Goal: Task Accomplishment & Management: Manage account settings

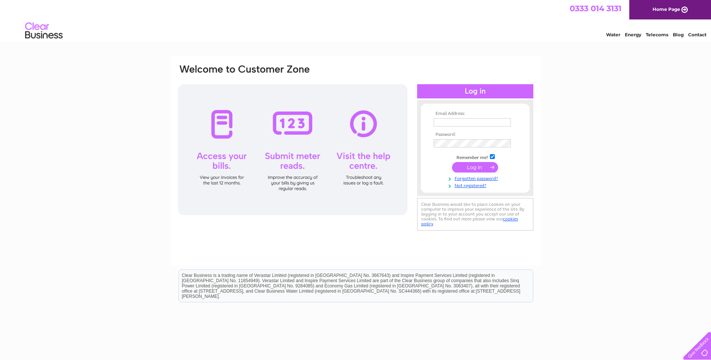
click at [465, 127] on td at bounding box center [475, 123] width 87 height 12
click at [462, 116] on th "Email Address:" at bounding box center [475, 113] width 87 height 5
drag, startPoint x: 462, startPoint y: 116, endPoint x: 464, endPoint y: 121, distance: 5.2
click at [464, 121] on input "text" at bounding box center [471, 122] width 77 height 8
type input "accounts@superbatt.co.uk"
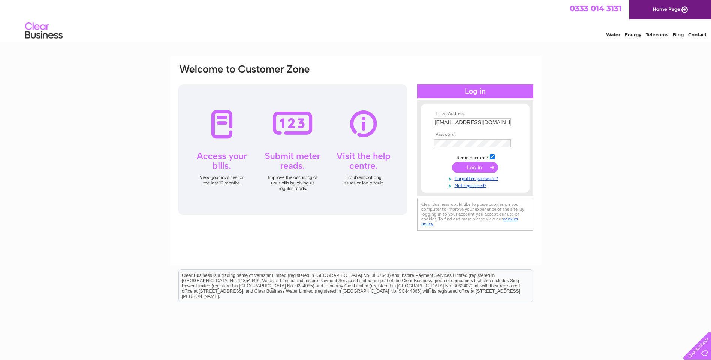
click at [431, 143] on form "Email Address: accounts@superbatt.co.uk Password:" at bounding box center [475, 150] width 109 height 78
click at [452, 163] on input "submit" at bounding box center [475, 168] width 46 height 10
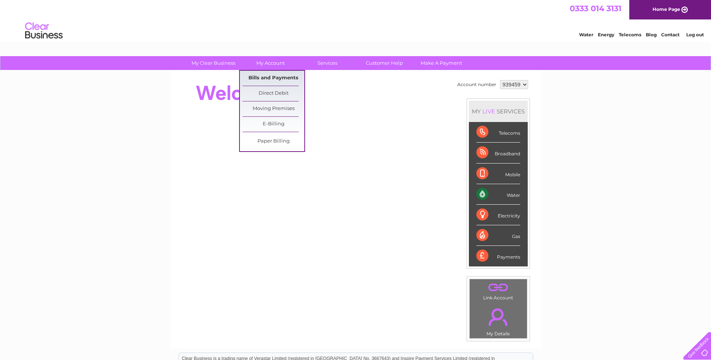
click at [276, 76] on link "Bills and Payments" at bounding box center [273, 78] width 62 height 15
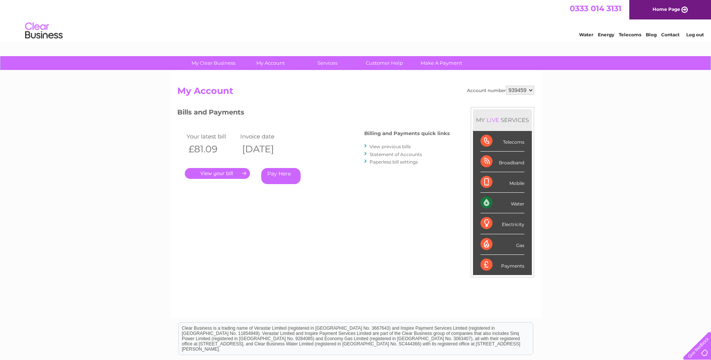
click at [209, 173] on link "." at bounding box center [217, 173] width 65 height 11
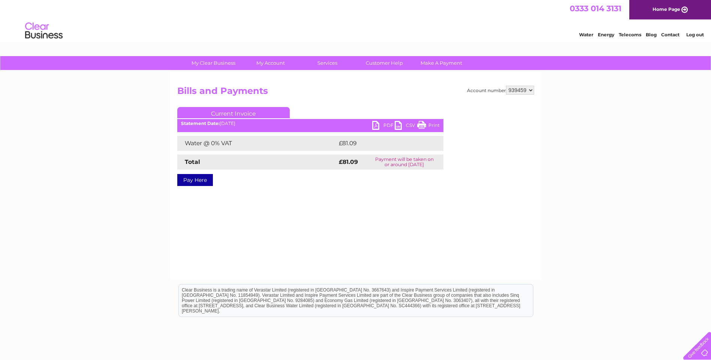
click at [387, 127] on link "PDF" at bounding box center [383, 126] width 22 height 11
